Goal: Entertainment & Leisure: Browse casually

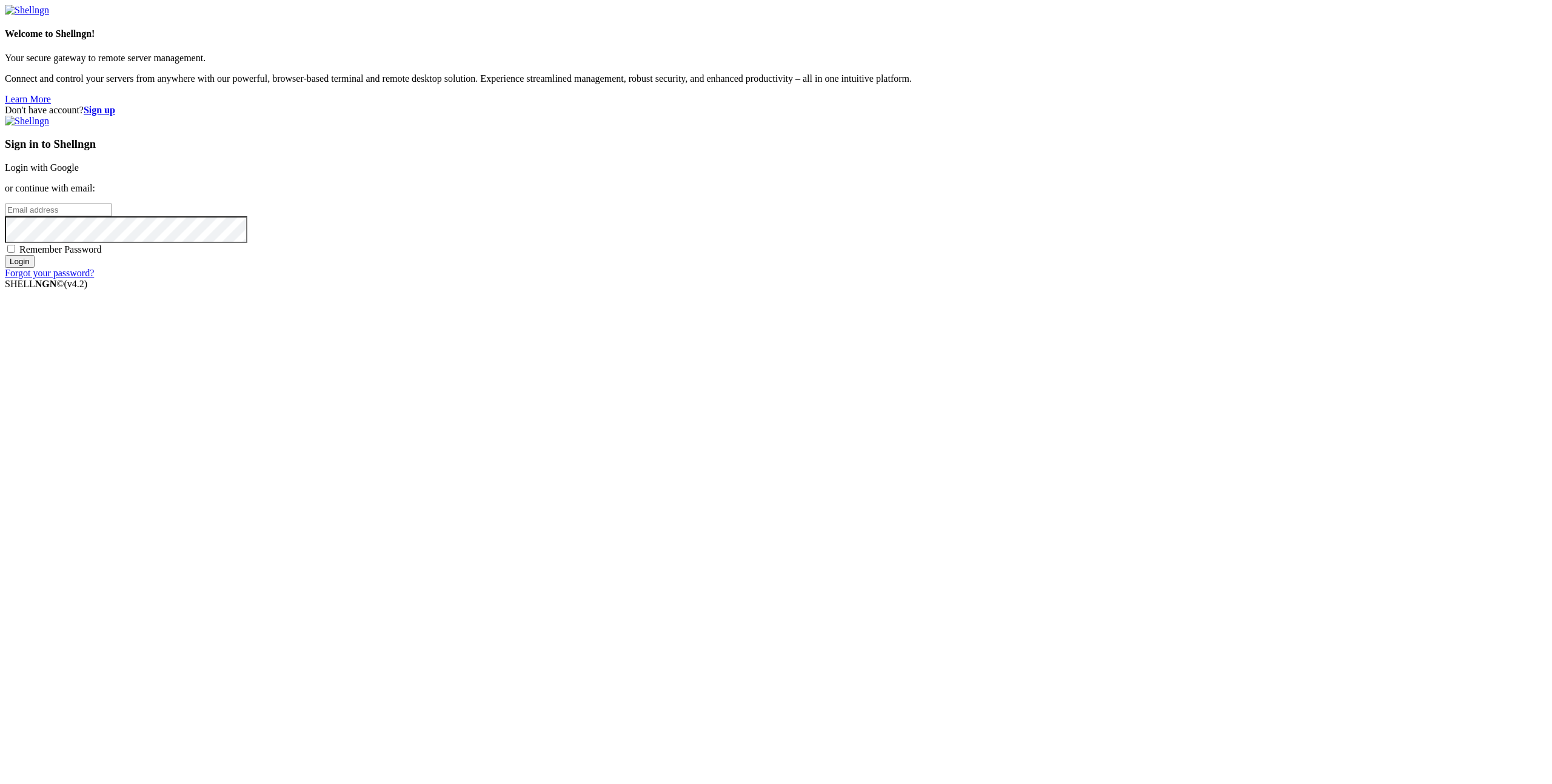
type input "[EMAIL_ADDRESS][DOMAIN_NAME]"
click at [34, 268] on input "Login" at bounding box center [20, 261] width 30 height 12
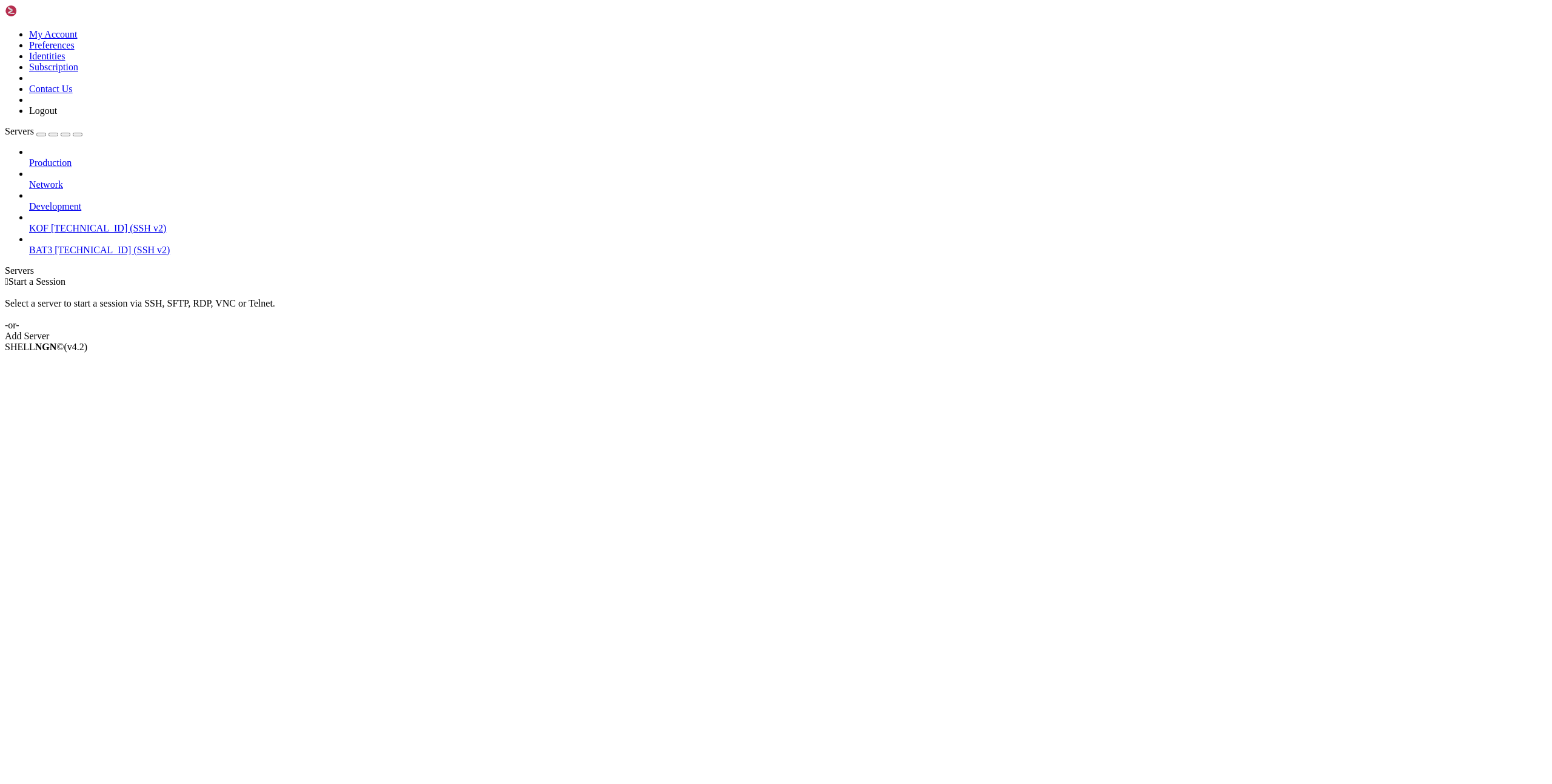
click at [49, 223] on span "KOF" at bounding box center [39, 228] width 20 height 10
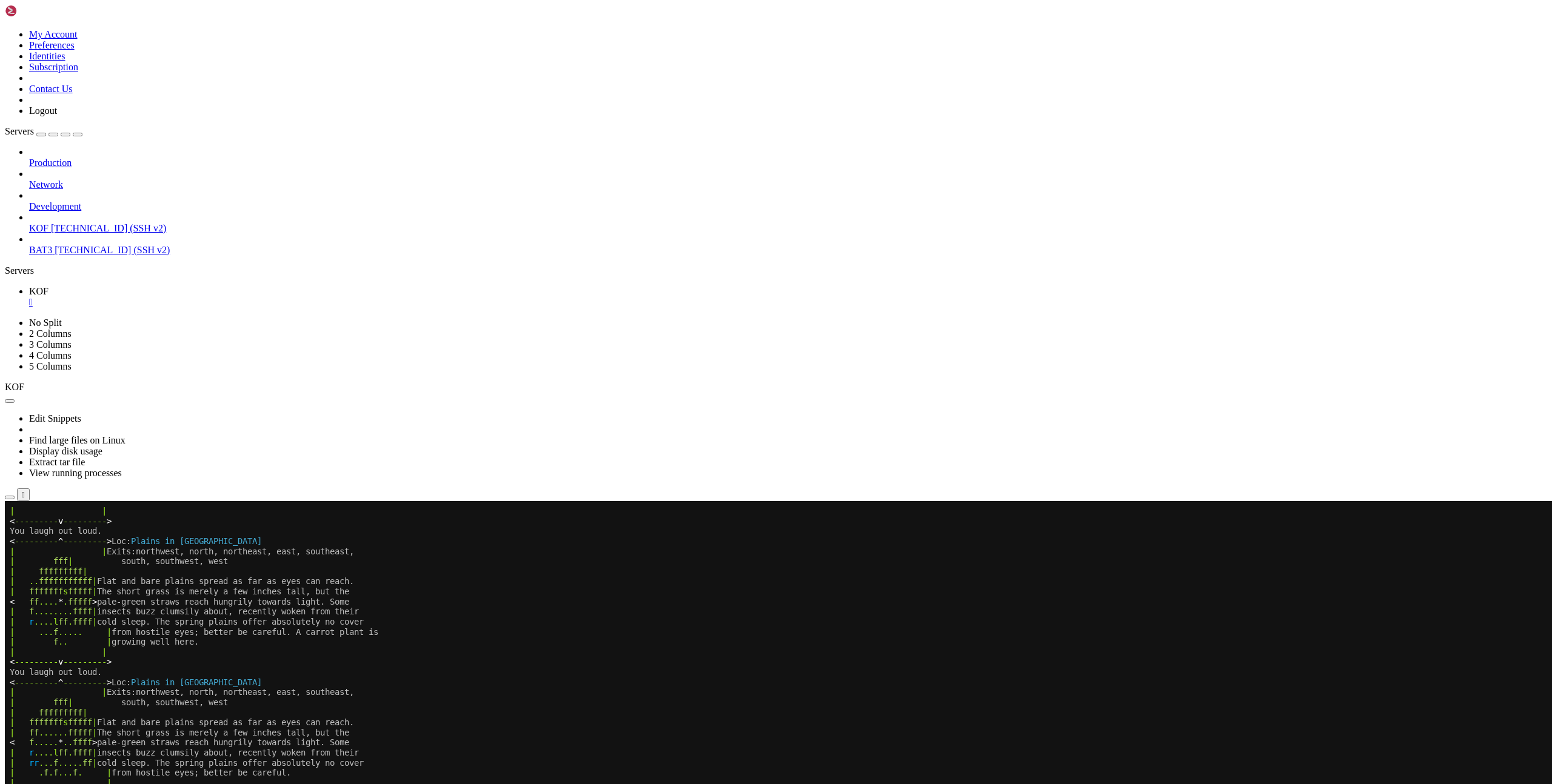
scroll to position [222, 0]
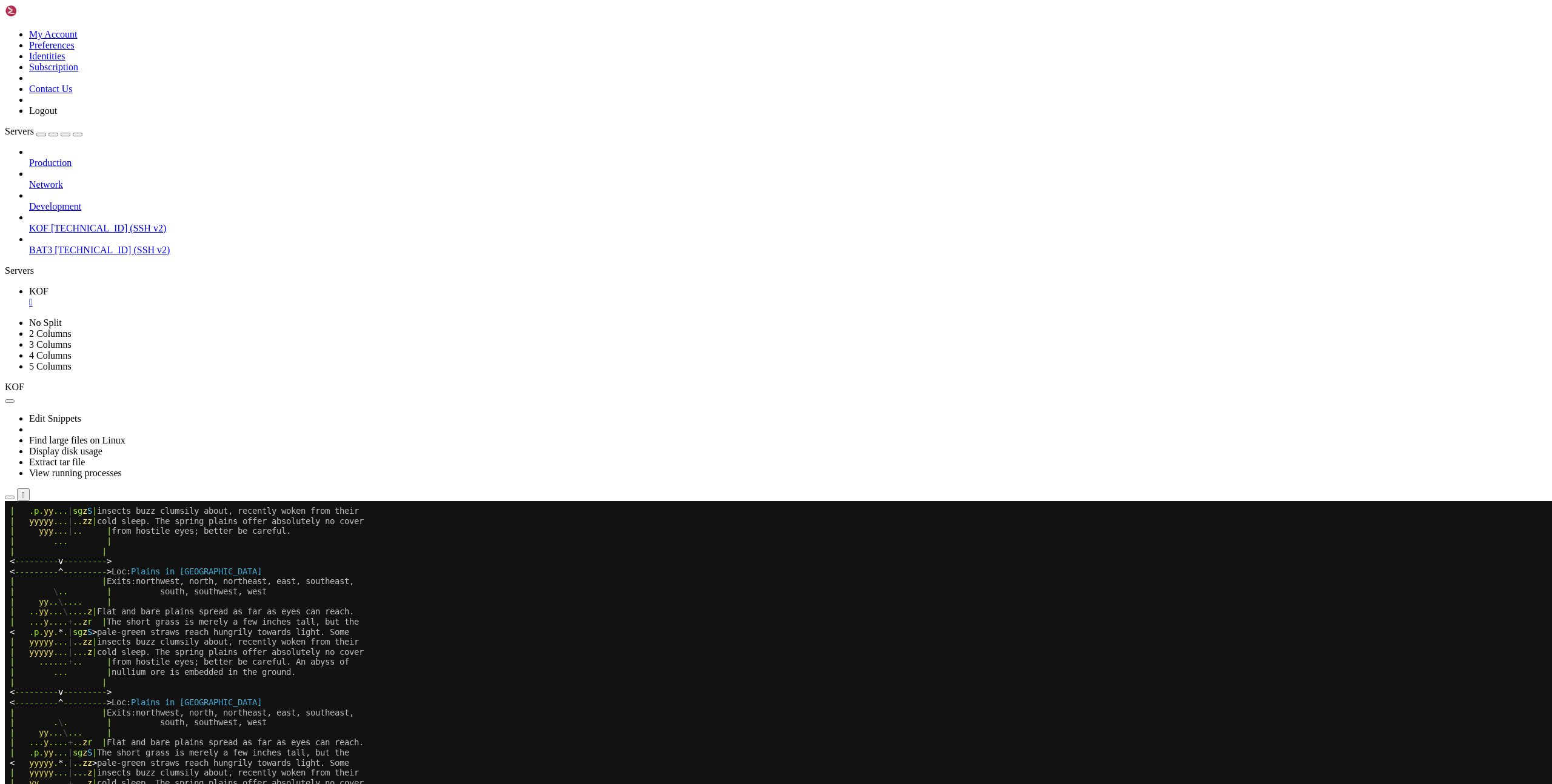
scroll to position [292, 0]
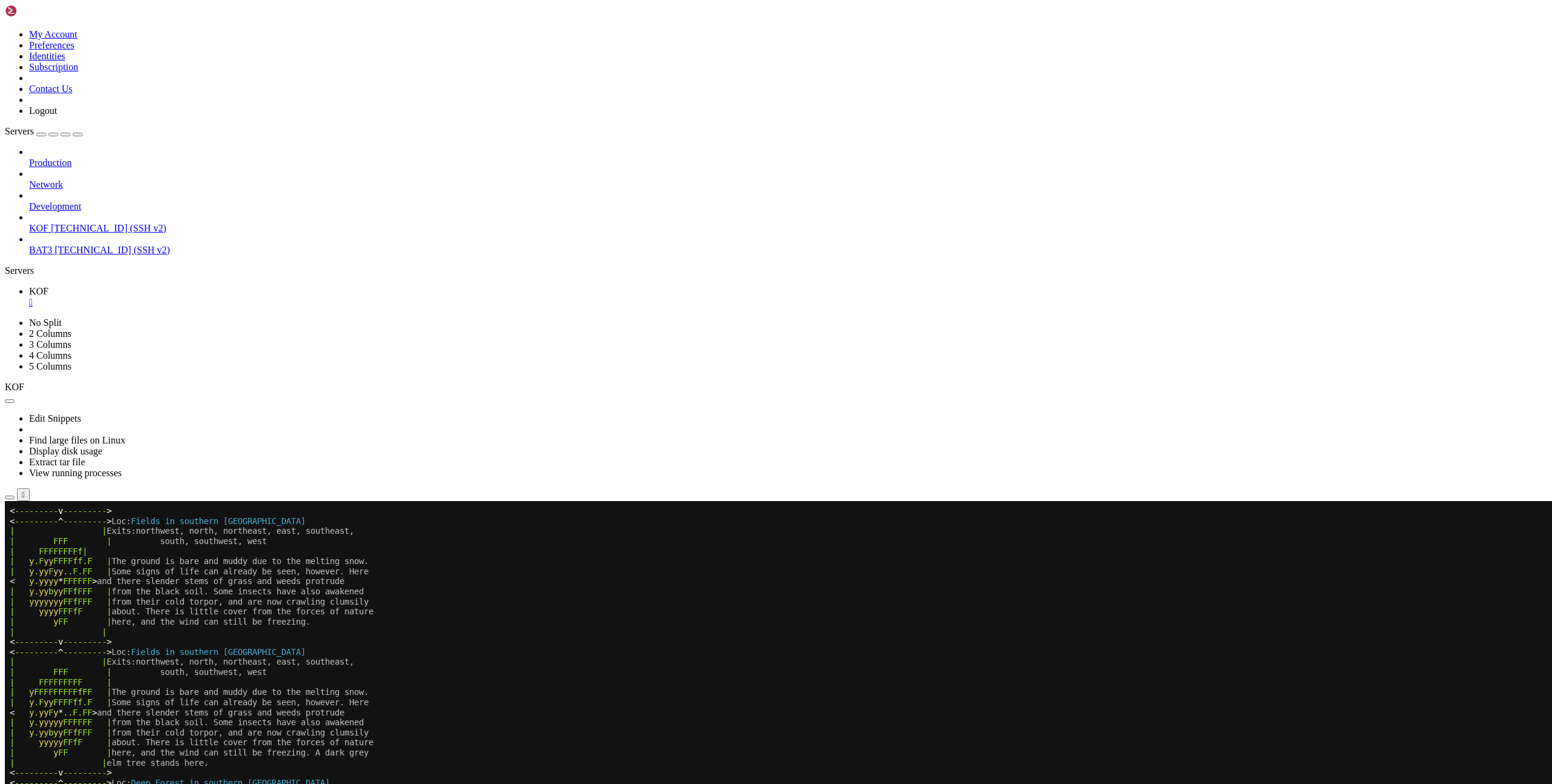
scroll to position [292, 0]
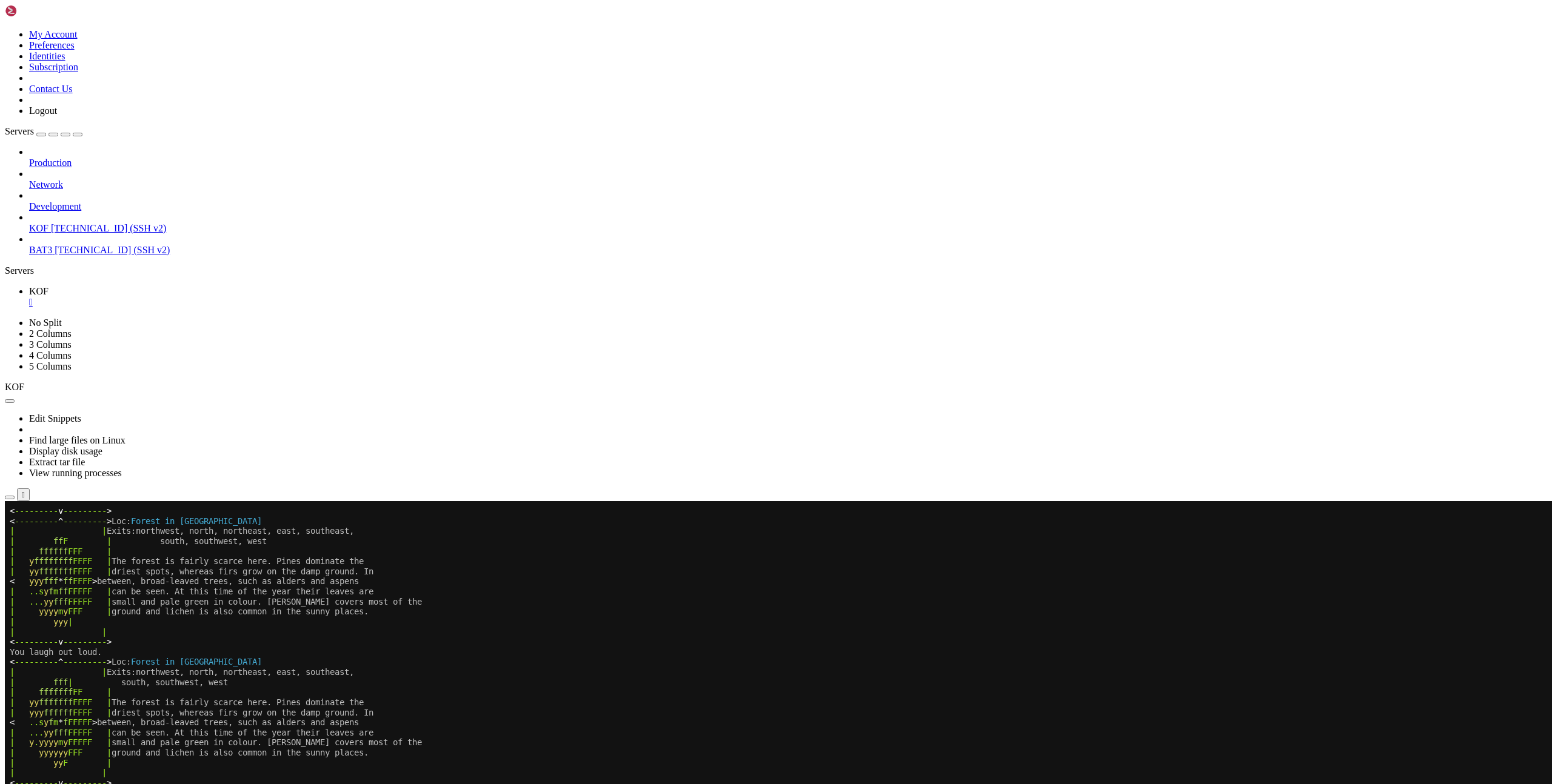
scroll to position [665, 0]
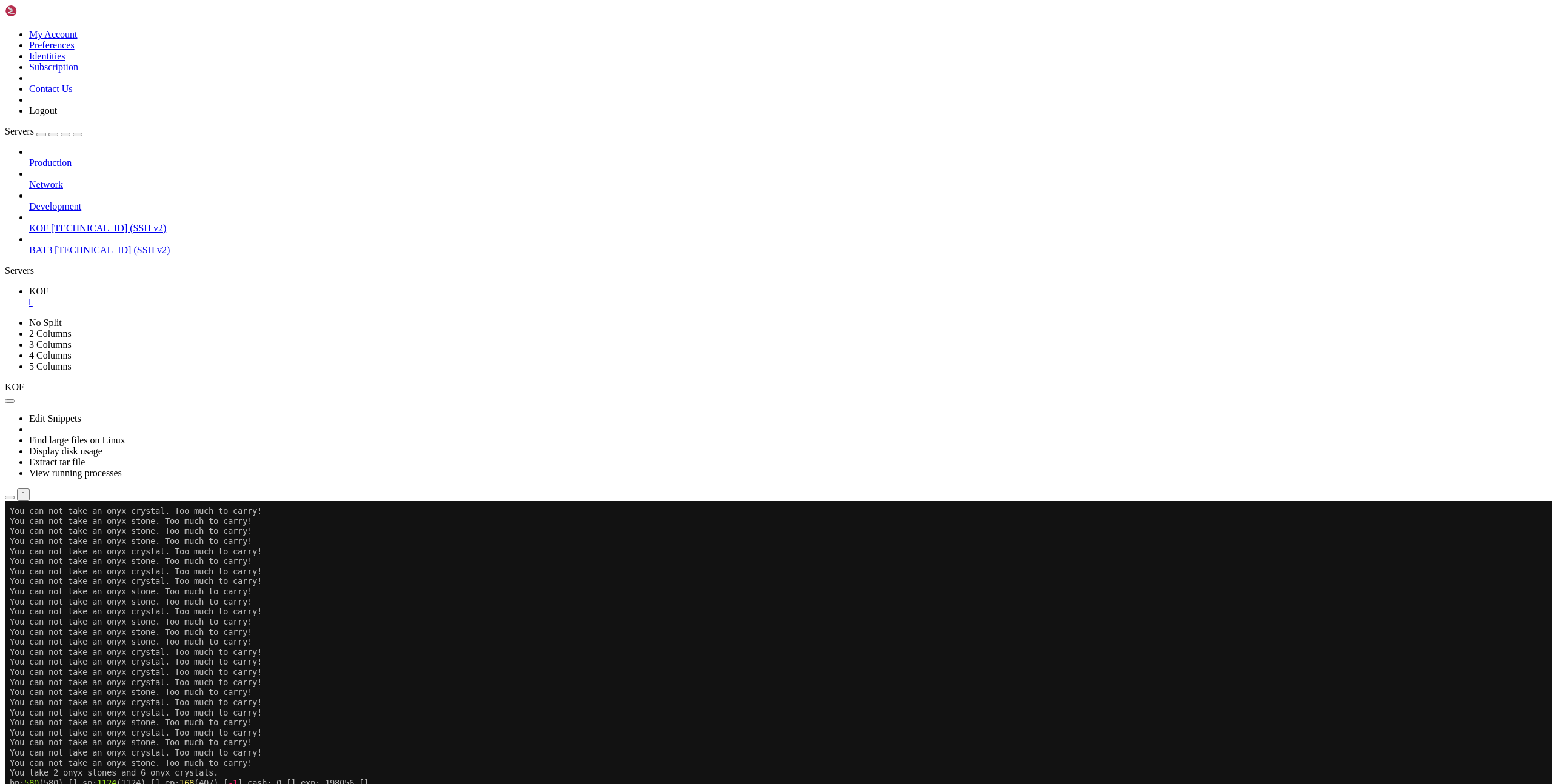
click at [994, 657] on x-row "You can not take an onyx crystal. Too much to carry!" at bounding box center [704, 662] width 1388 height 10
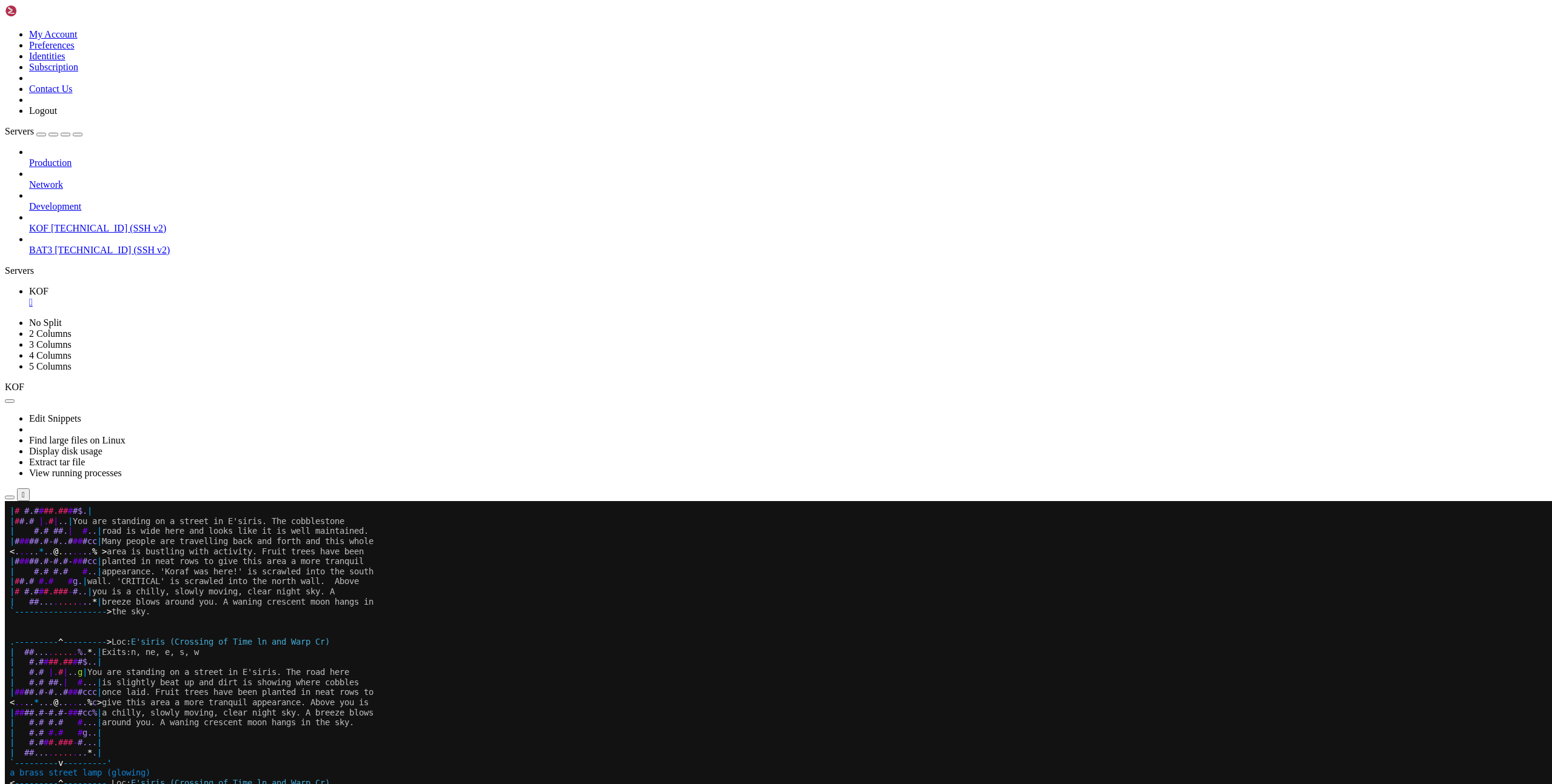
scroll to position [916, 0]
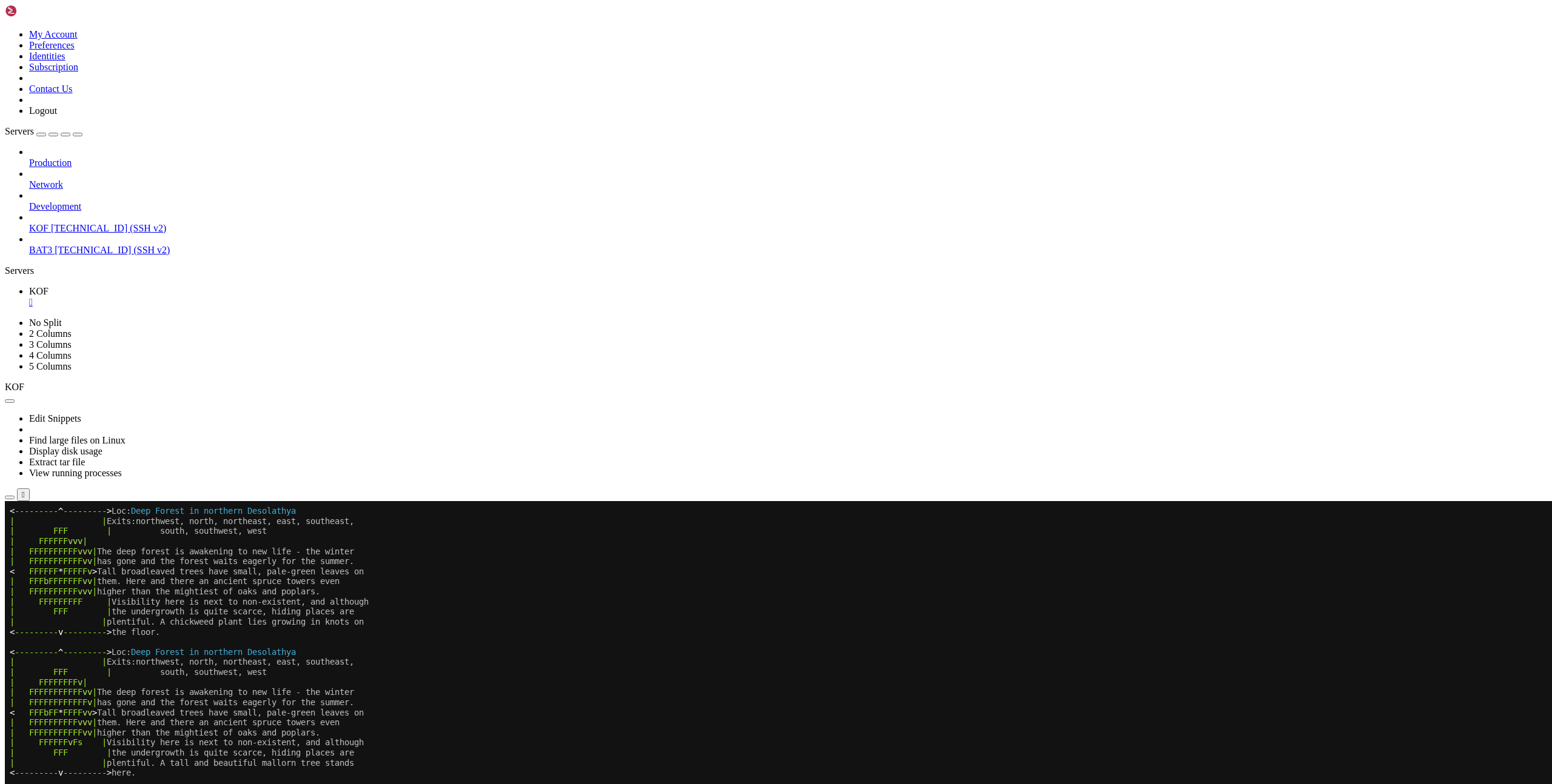
scroll to position [977, 0]
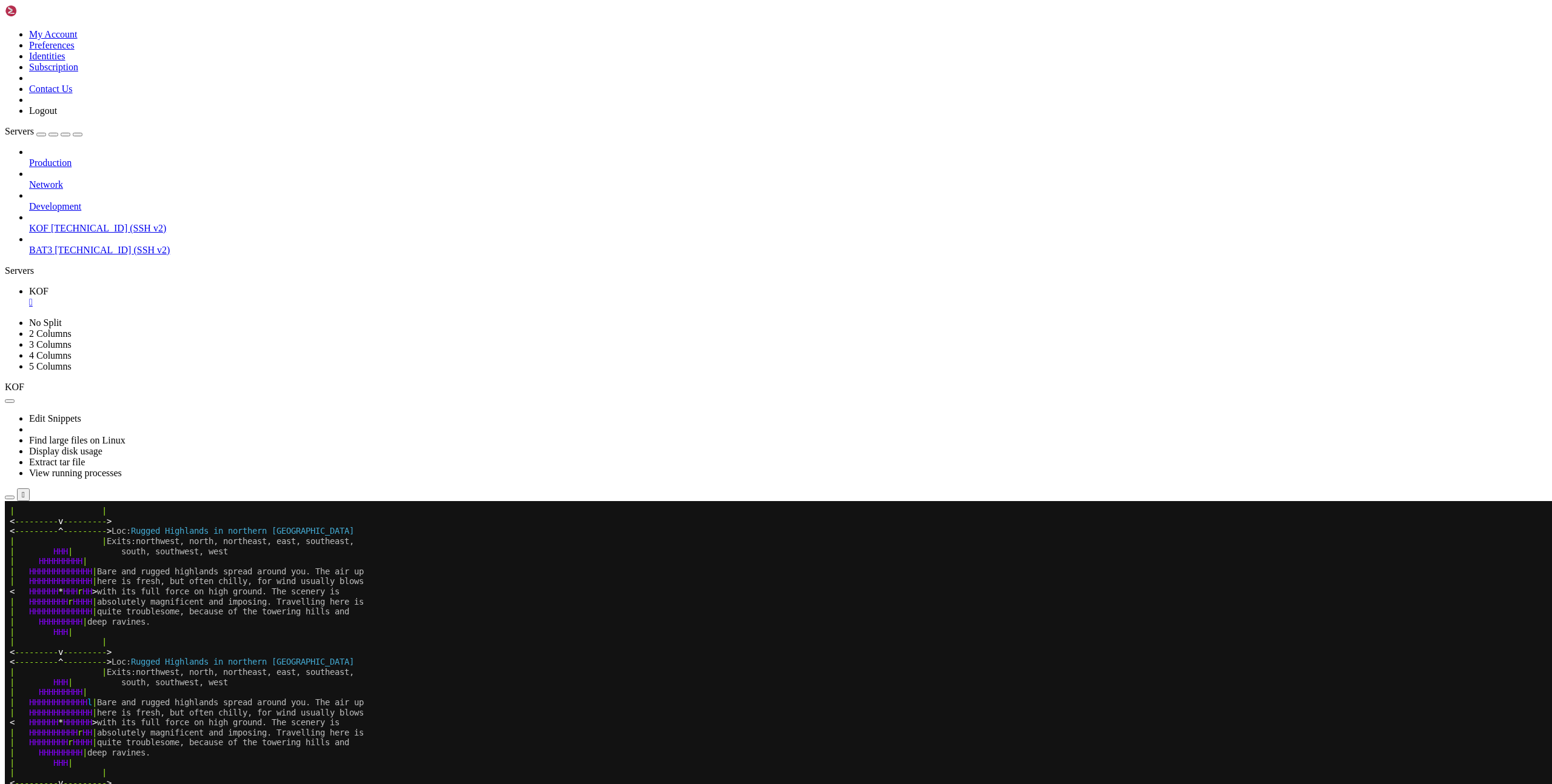
scroll to position [9, 0]
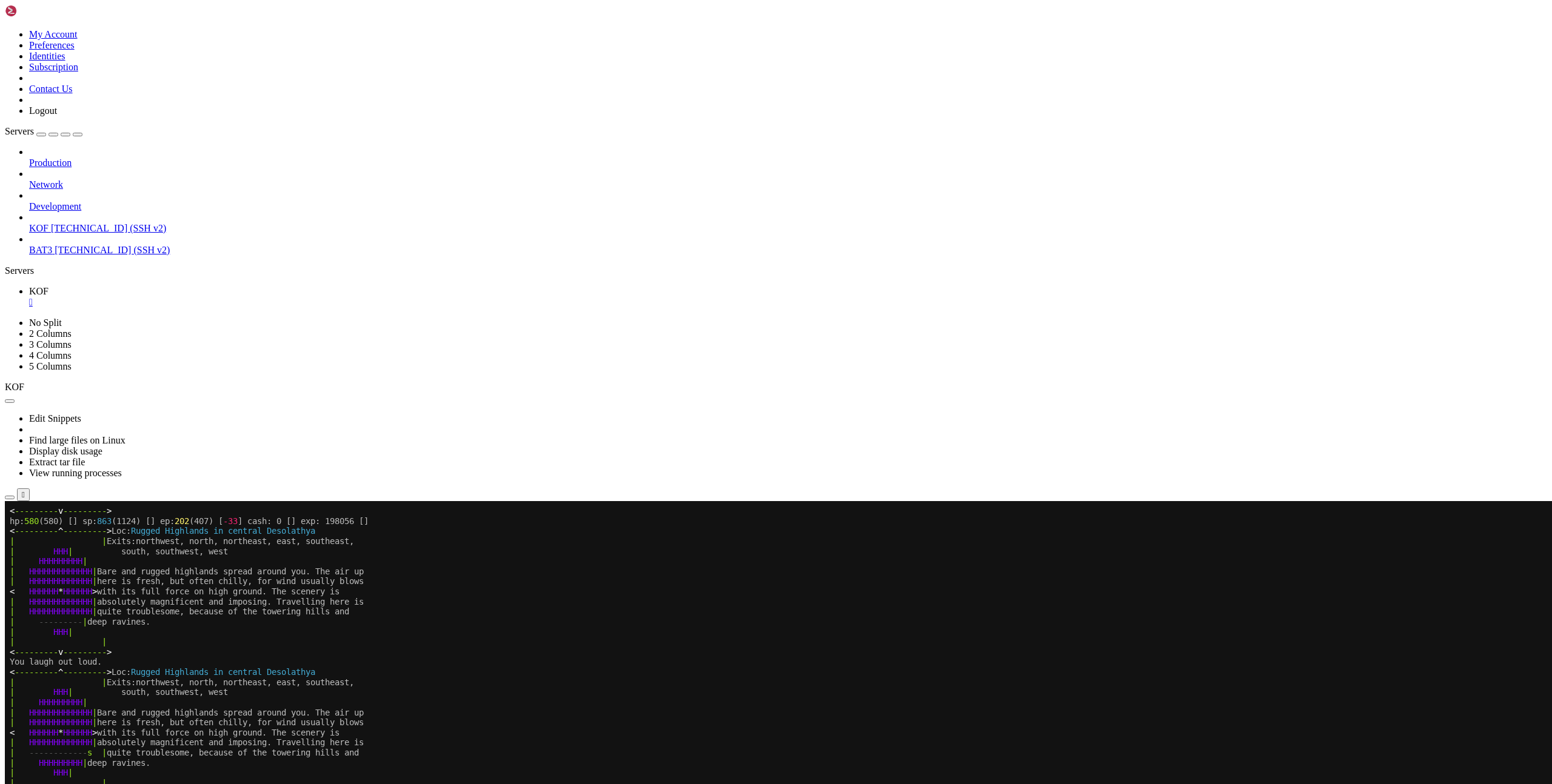
scroll to position [1038, 0]
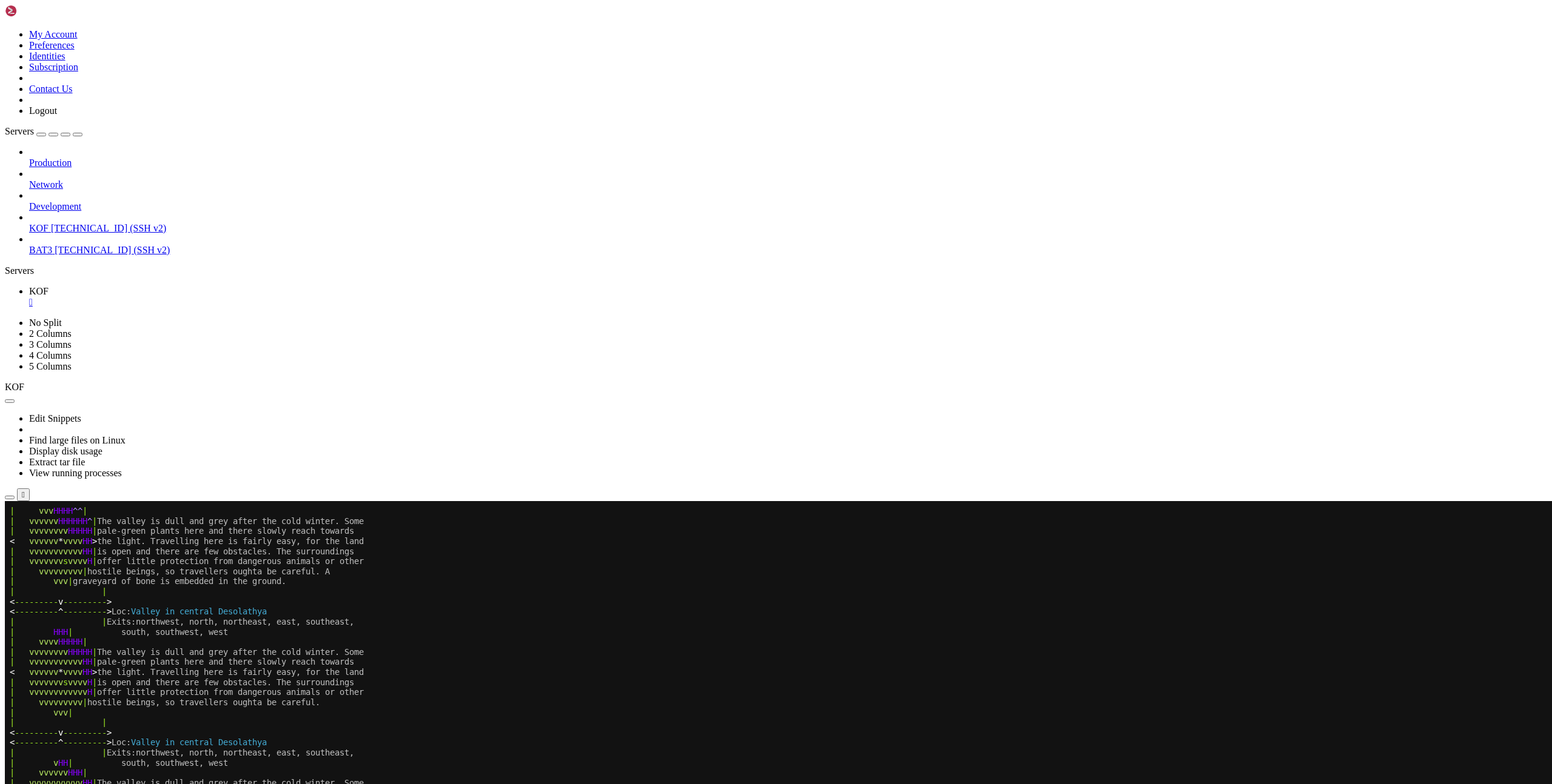
scroll to position [9, 0]
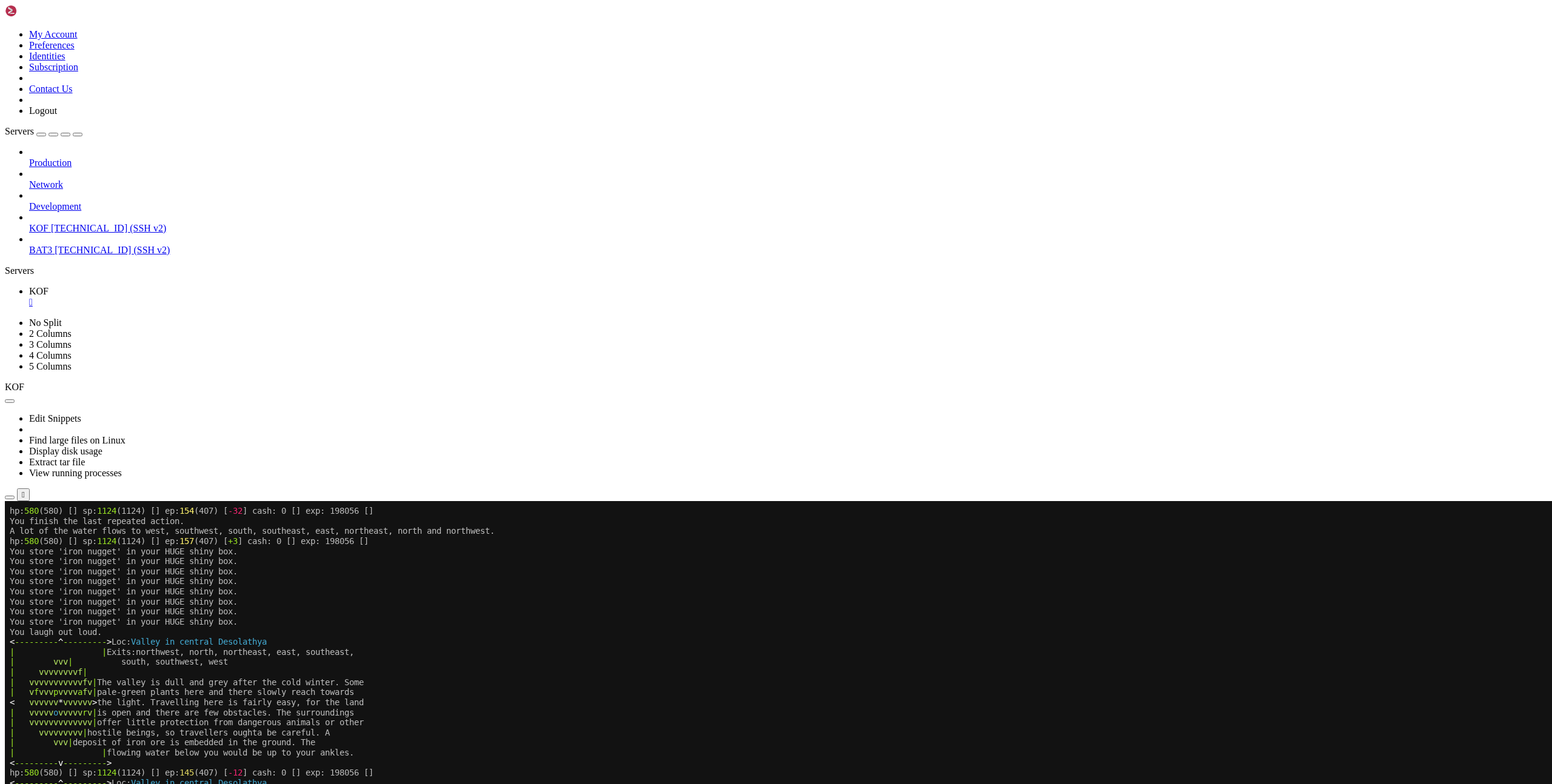
click at [988, 659] on x-row "| vvv | south, southwest, west" at bounding box center [704, 662] width 1388 height 10
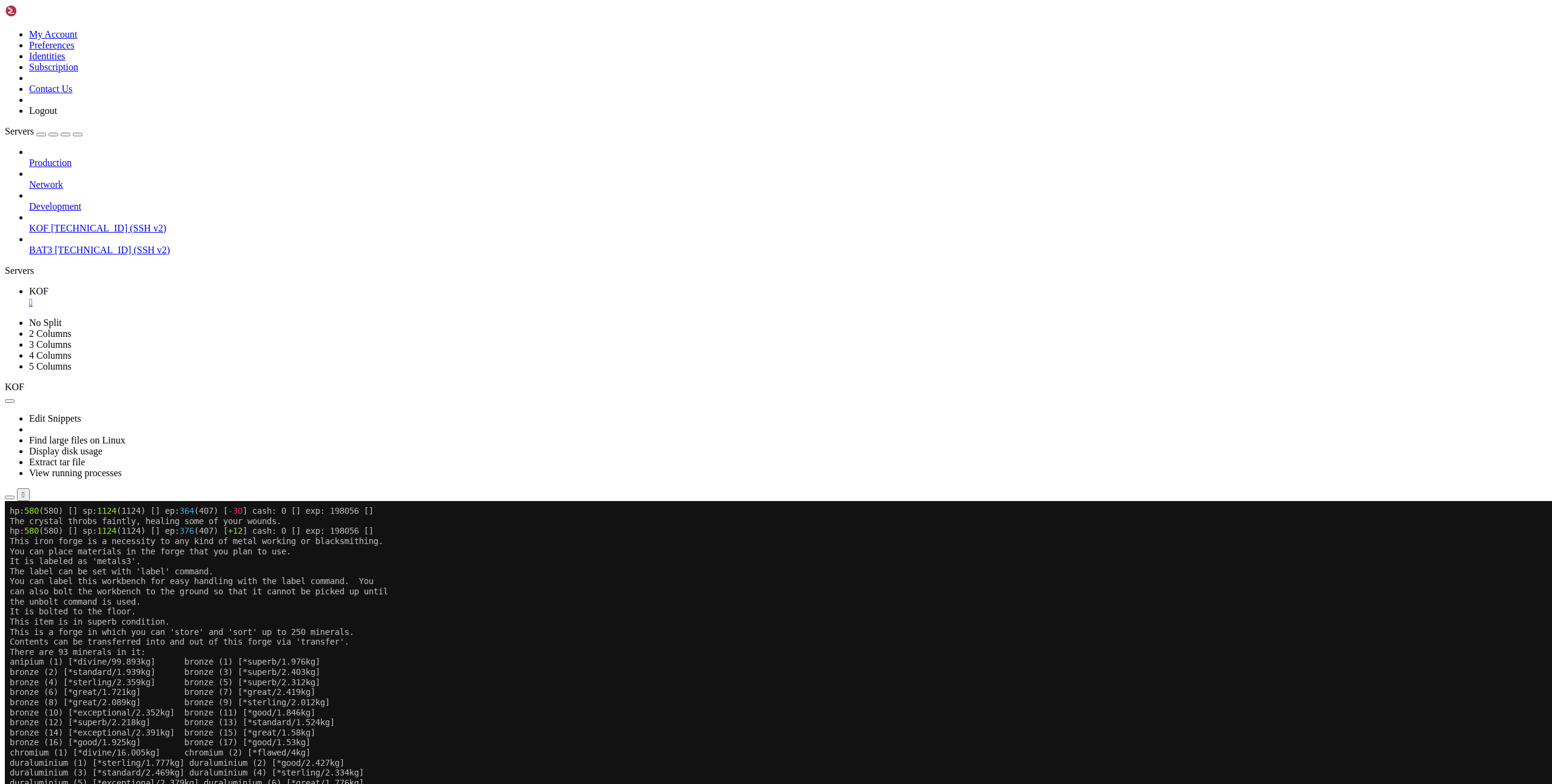
scroll to position [9, 0]
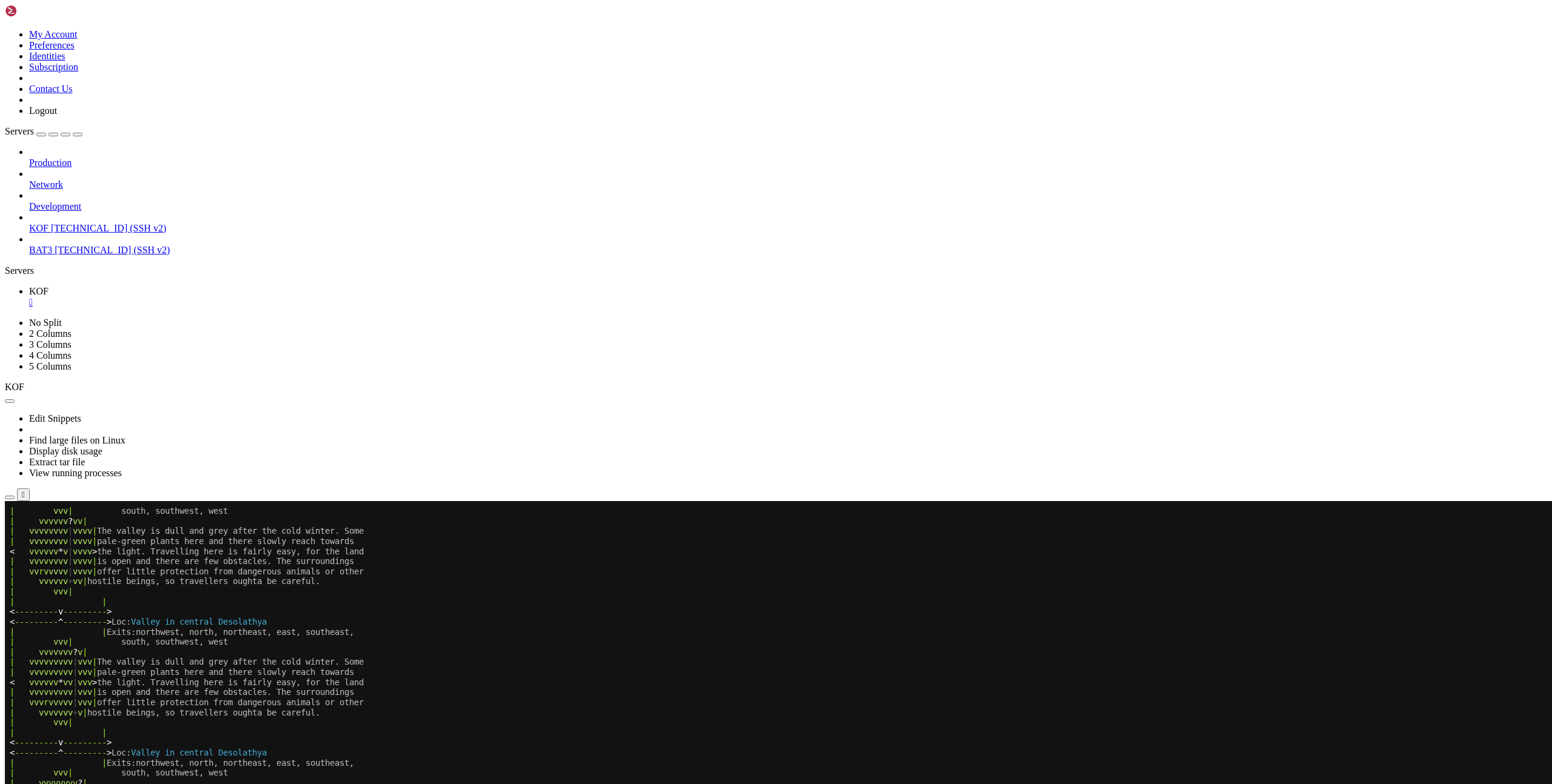
scroll to position [1824, 0]
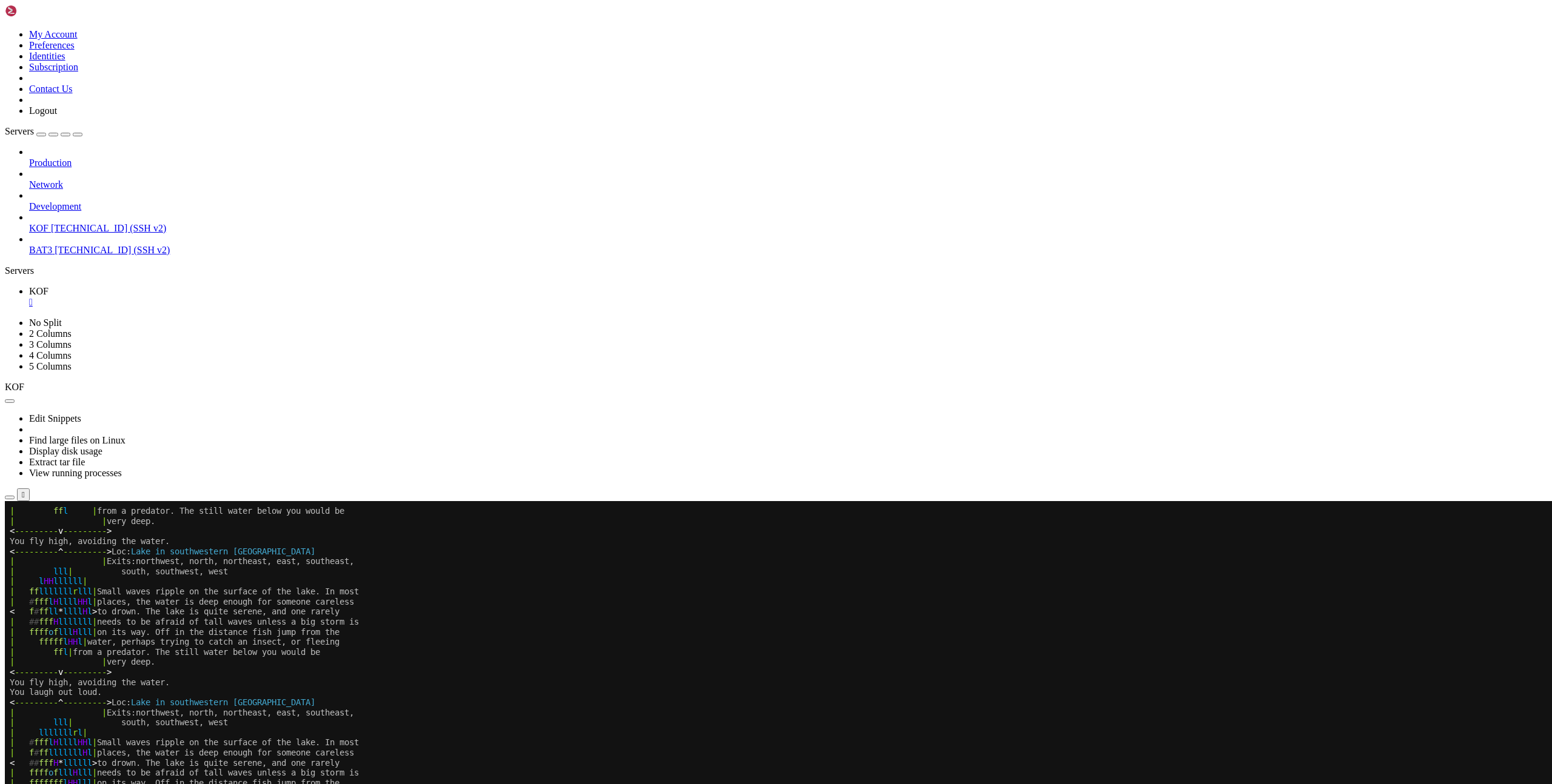
scroll to position [2056, 0]
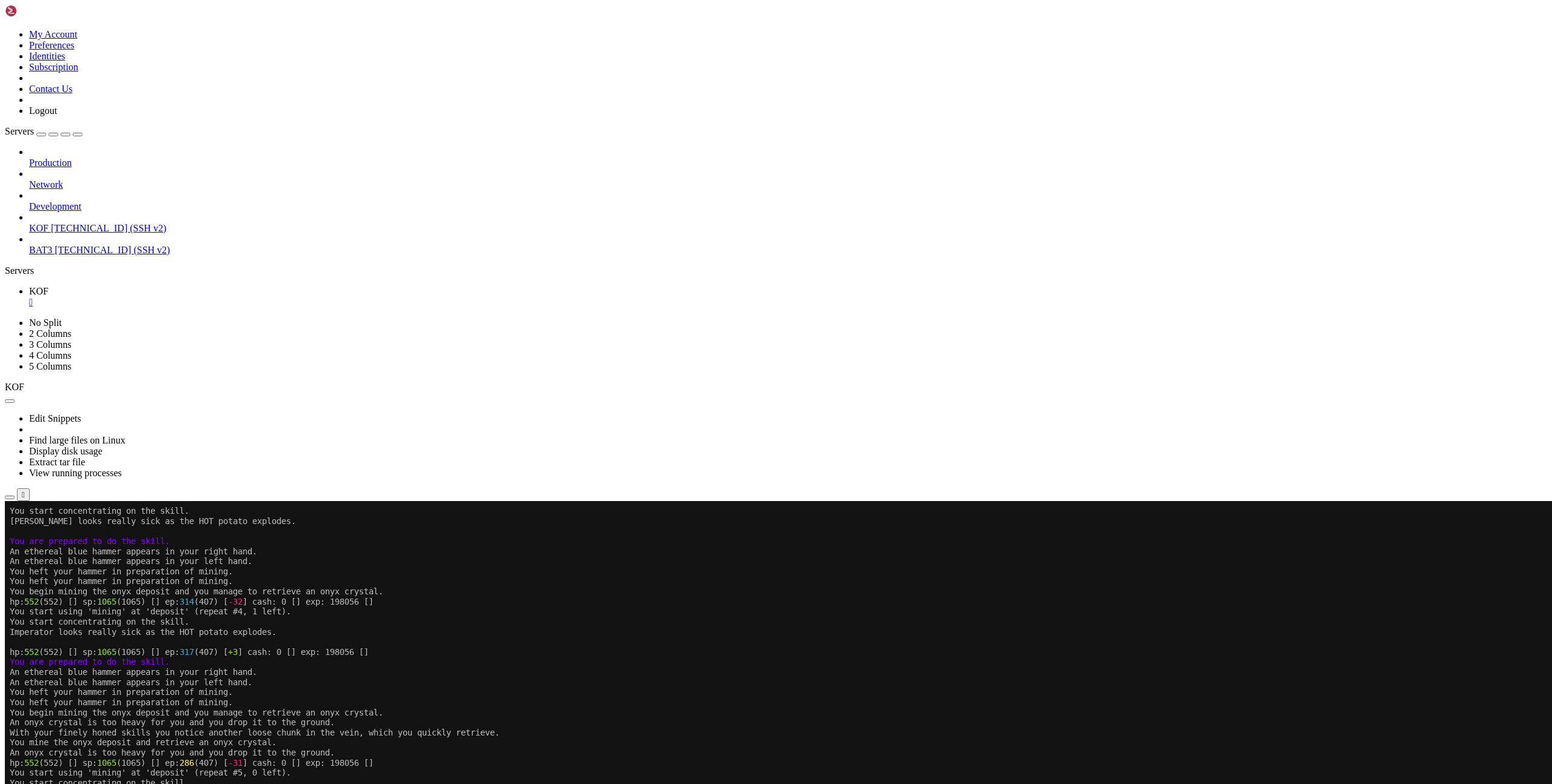
click at [969, 701] on x-row "You heft your hammer in preparation of mining." at bounding box center [704, 702] width 1388 height 10
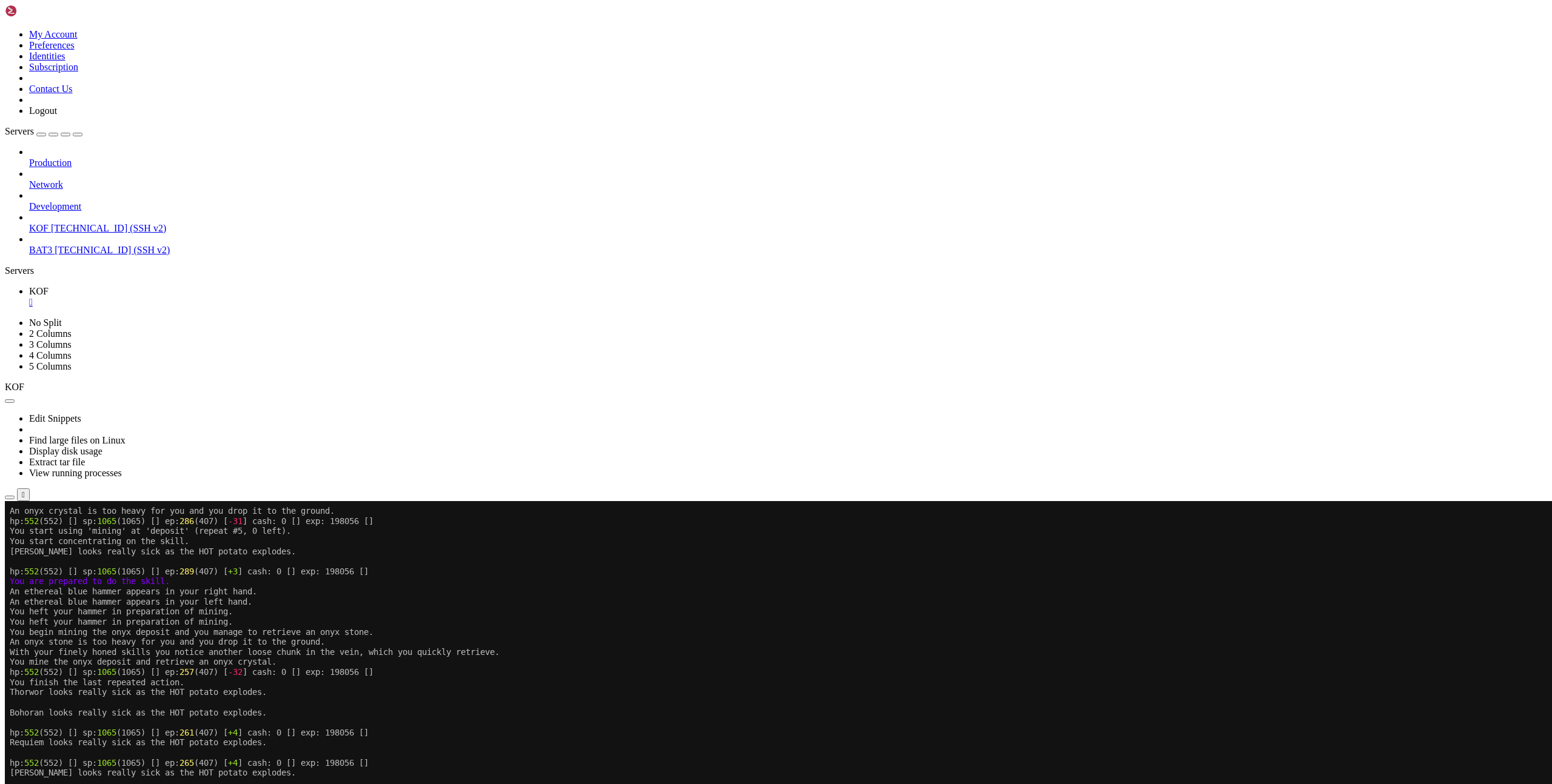
scroll to position [9, 0]
